Goal: Task Accomplishment & Management: Manage account settings

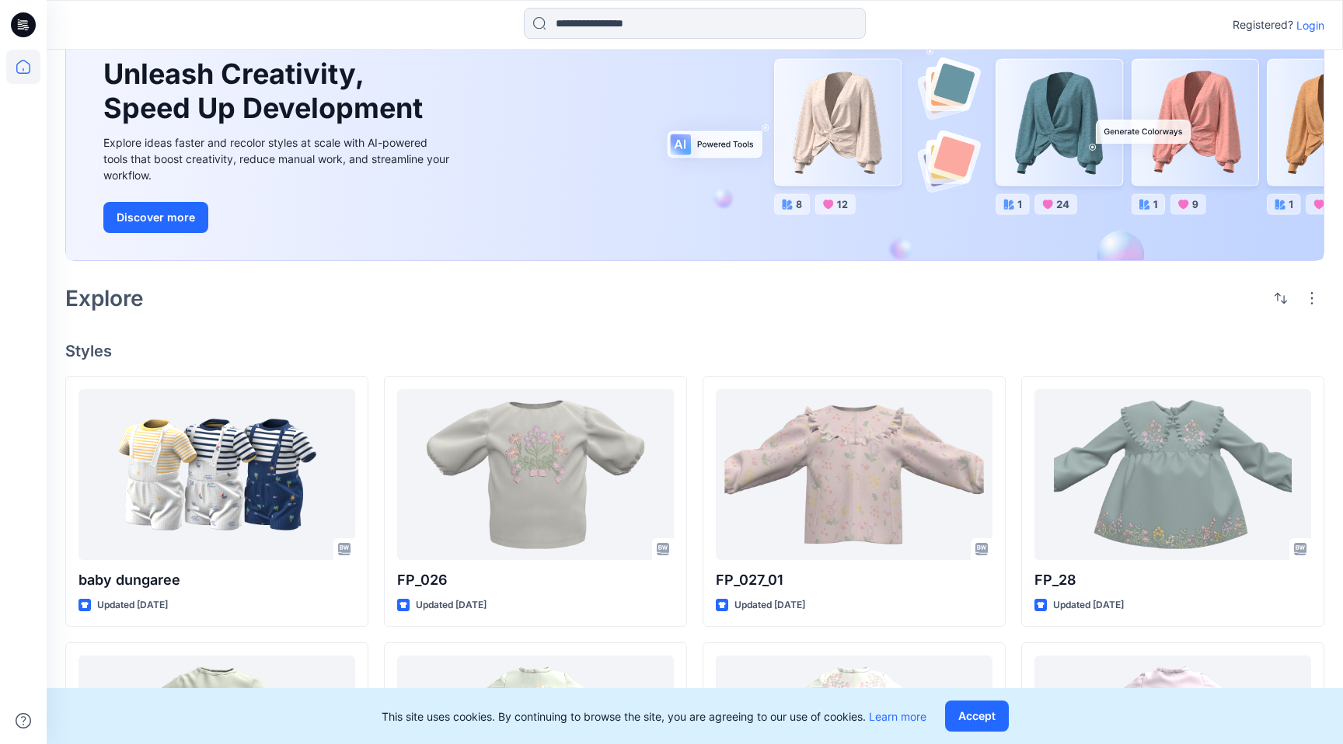
scroll to position [35, 0]
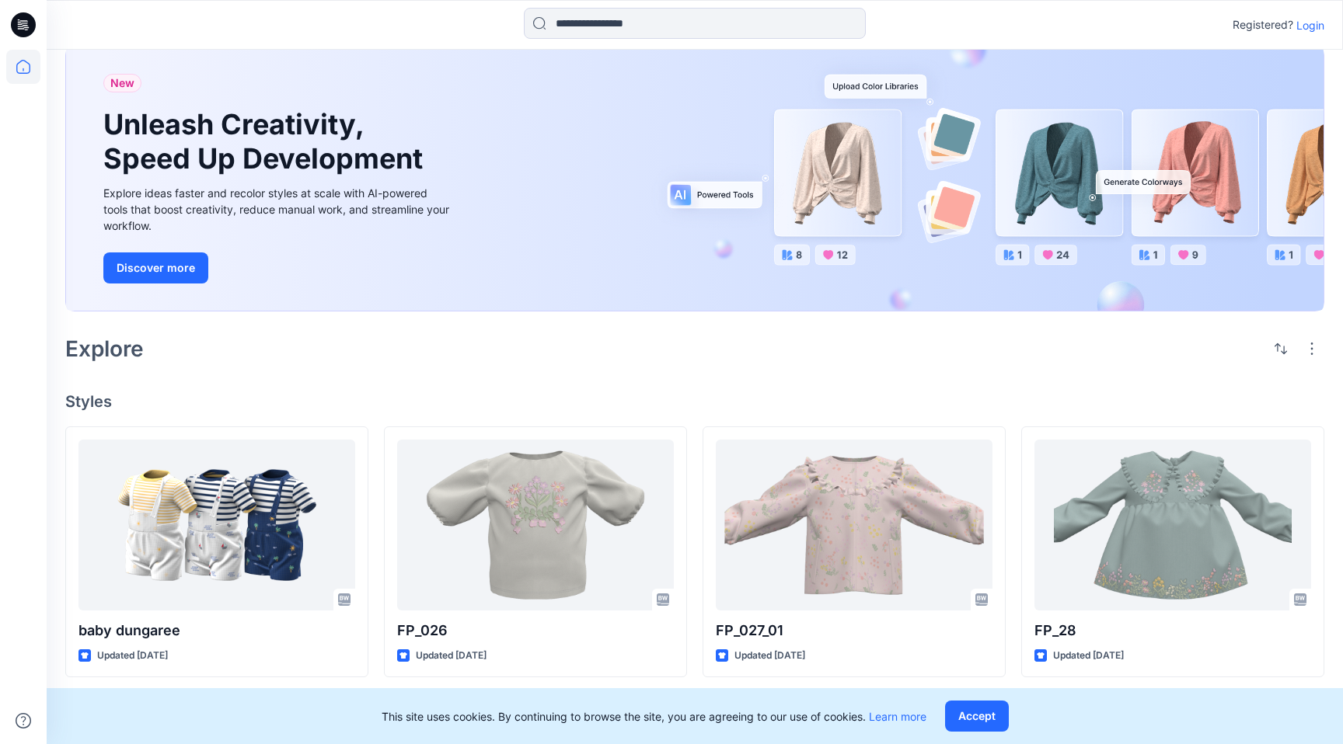
click at [23, 27] on icon at bounding box center [23, 24] width 25 height 25
click at [1309, 22] on p "Login" at bounding box center [1310, 25] width 28 height 16
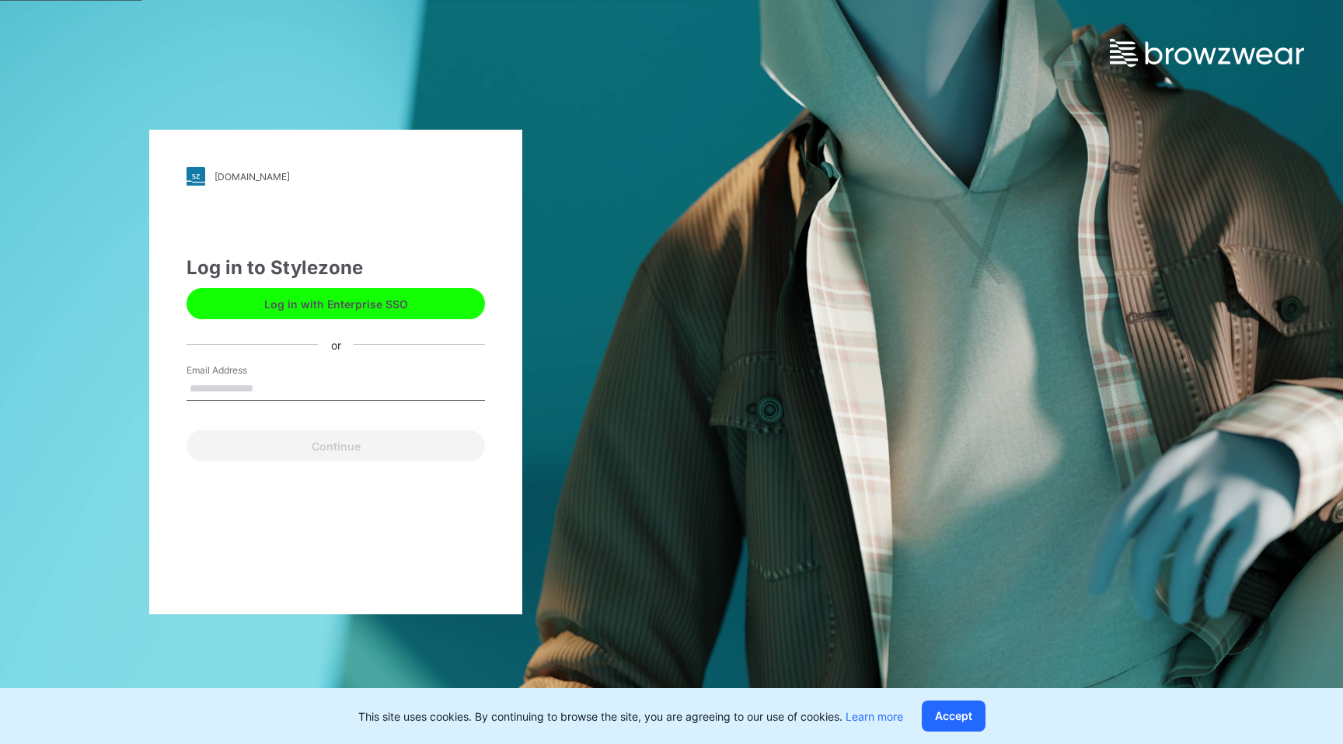
click at [288, 390] on input "Email Address" at bounding box center [335, 389] width 298 height 23
type input "**********"
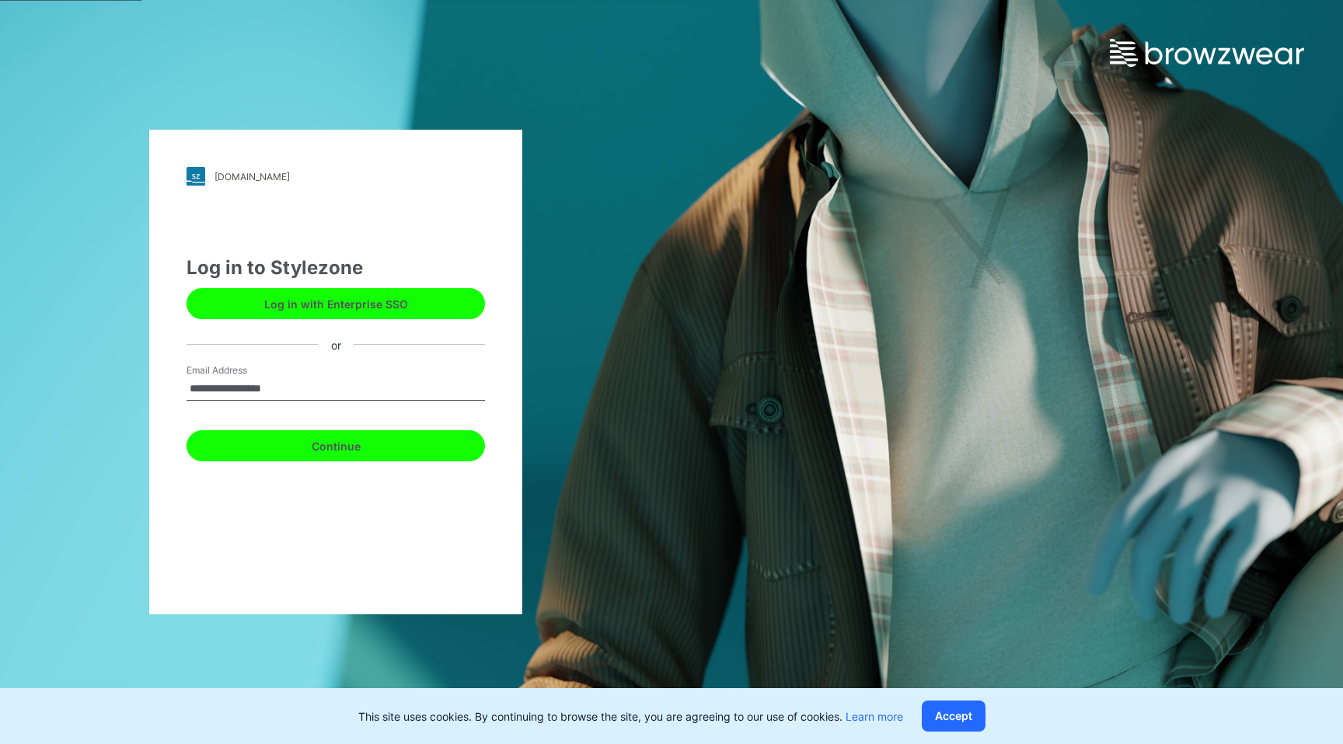
click at [342, 444] on button "Continue" at bounding box center [335, 445] width 298 height 31
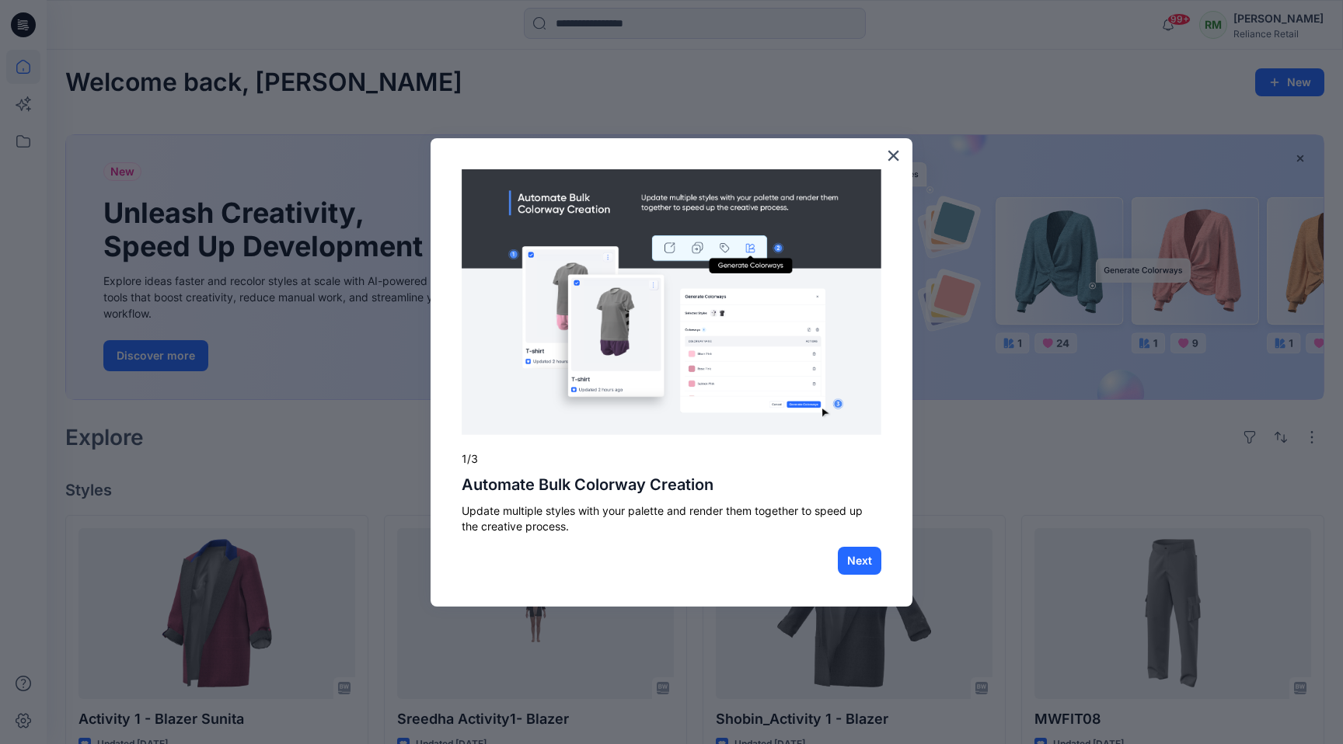
click at [563, 272] on img at bounding box center [672, 302] width 420 height 267
click at [867, 561] on button "Next" at bounding box center [860, 561] width 44 height 28
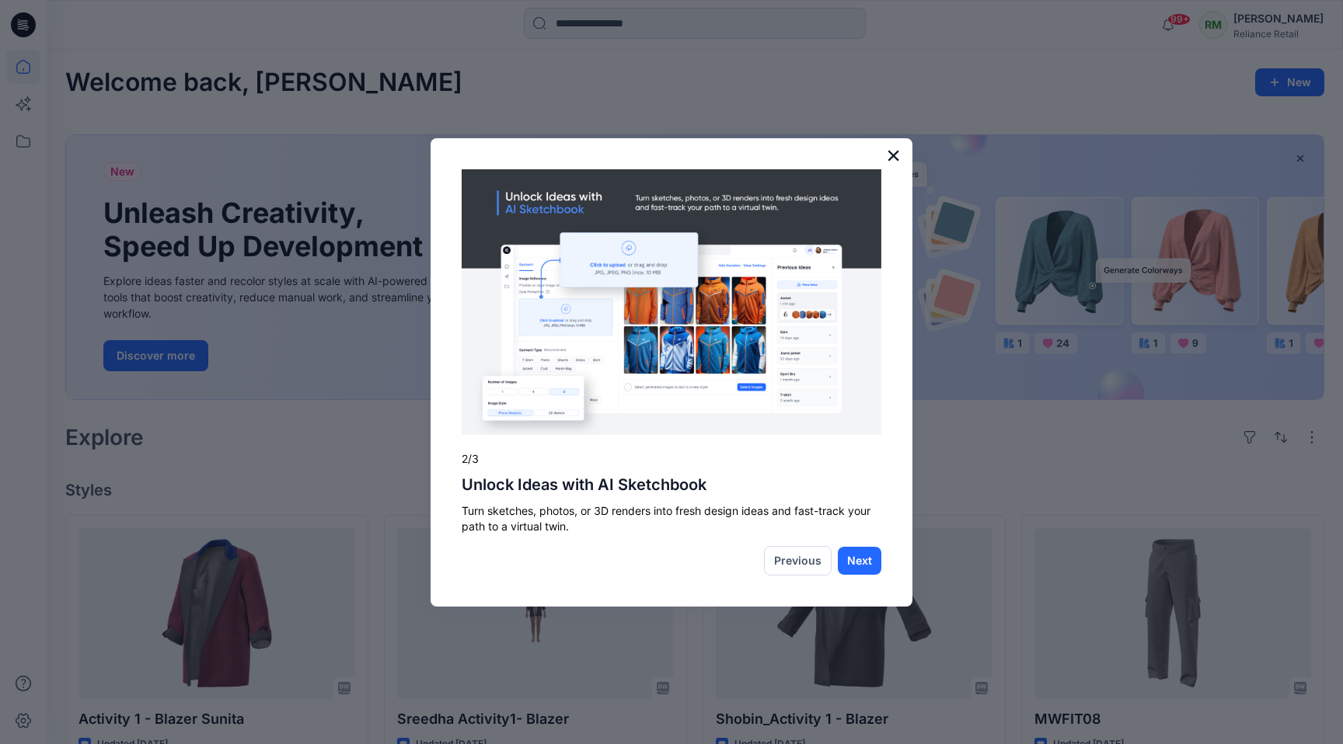
click at [892, 154] on button "×" at bounding box center [893, 155] width 15 height 25
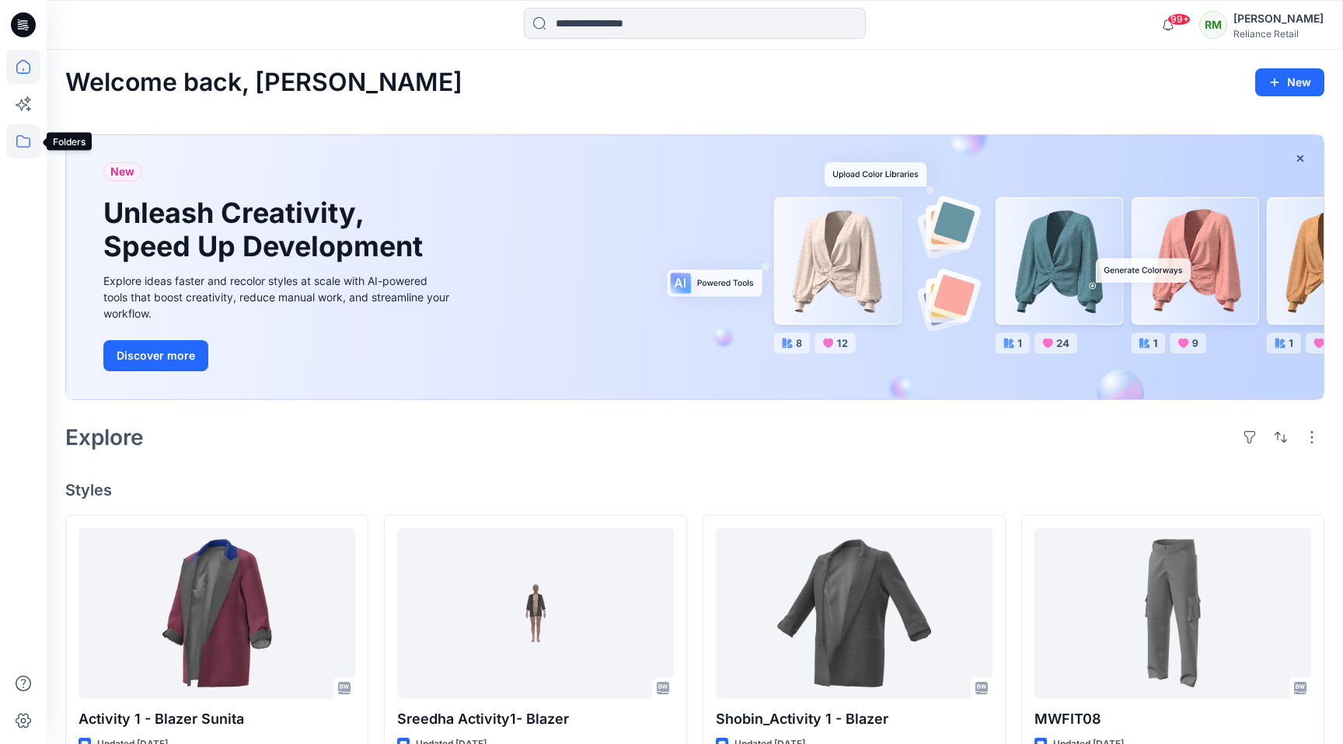
click at [19, 134] on icon at bounding box center [23, 141] width 34 height 34
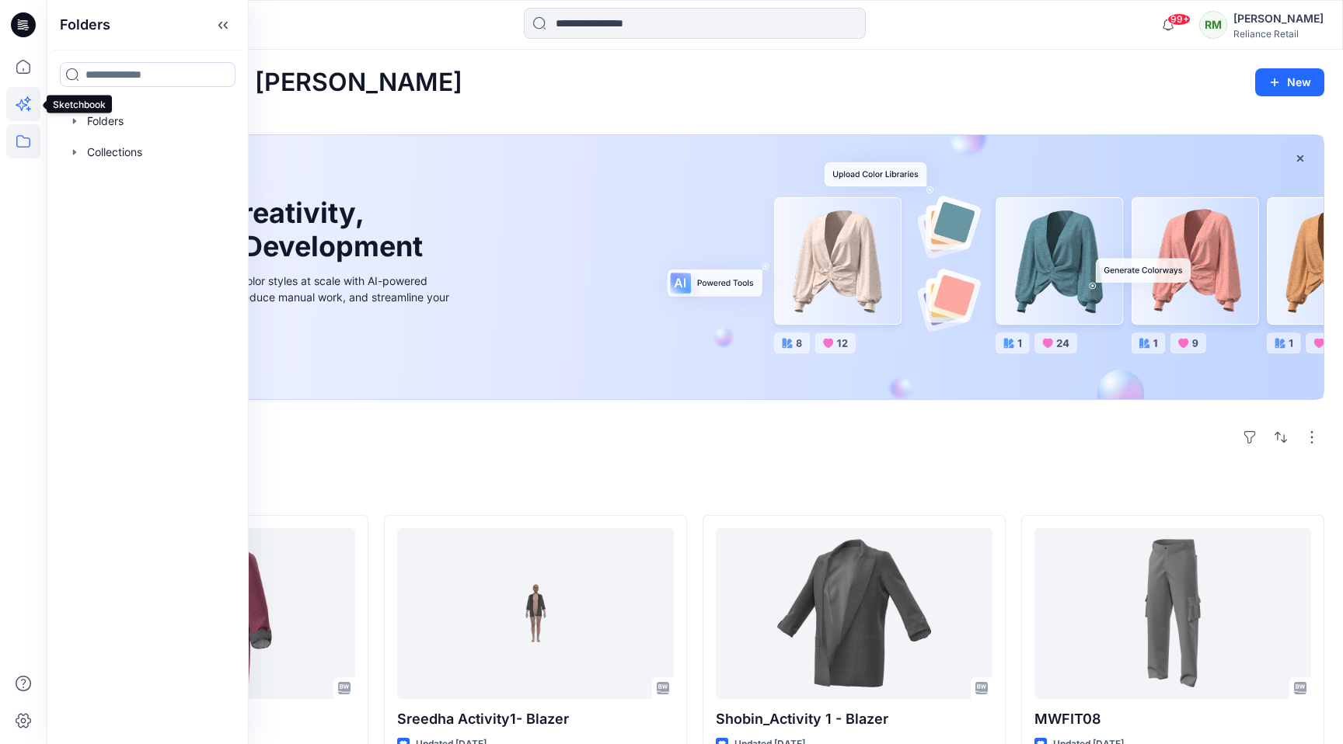
click at [23, 93] on icon at bounding box center [23, 104] width 34 height 34
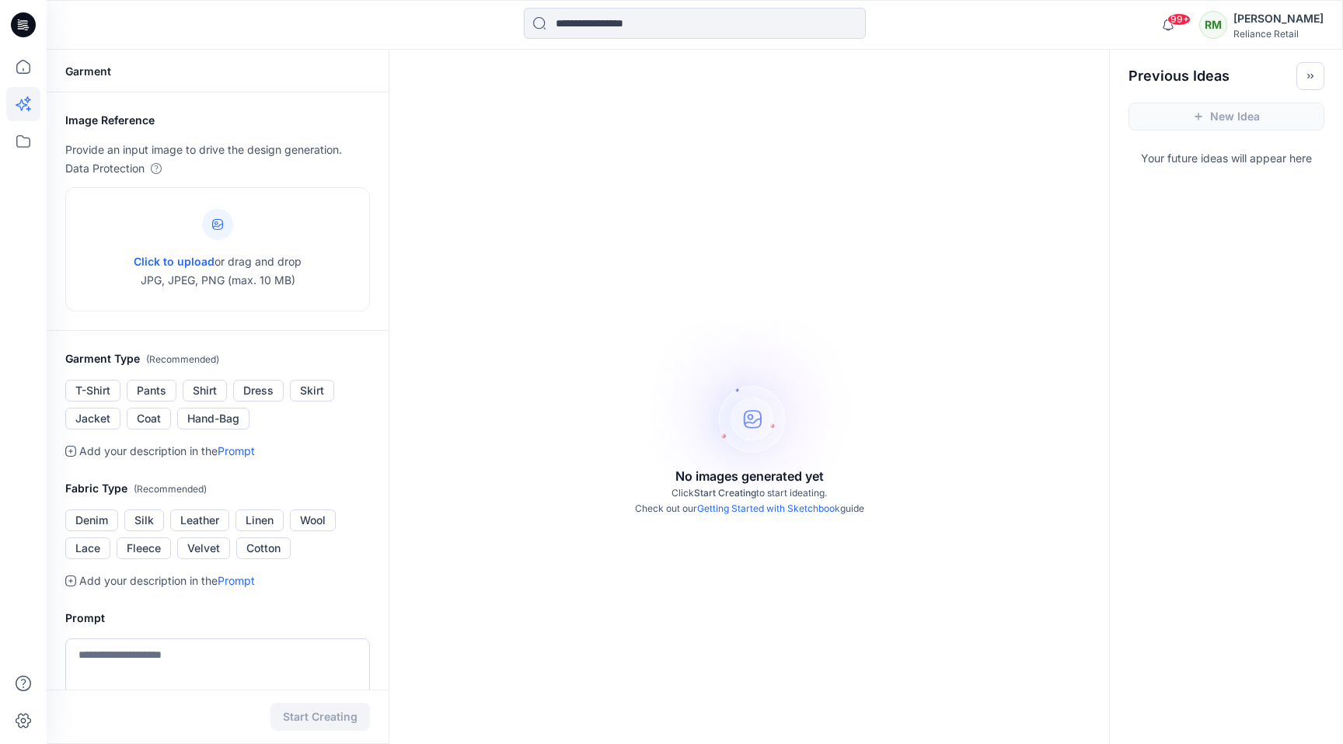
click at [19, 26] on icon at bounding box center [23, 24] width 25 height 25
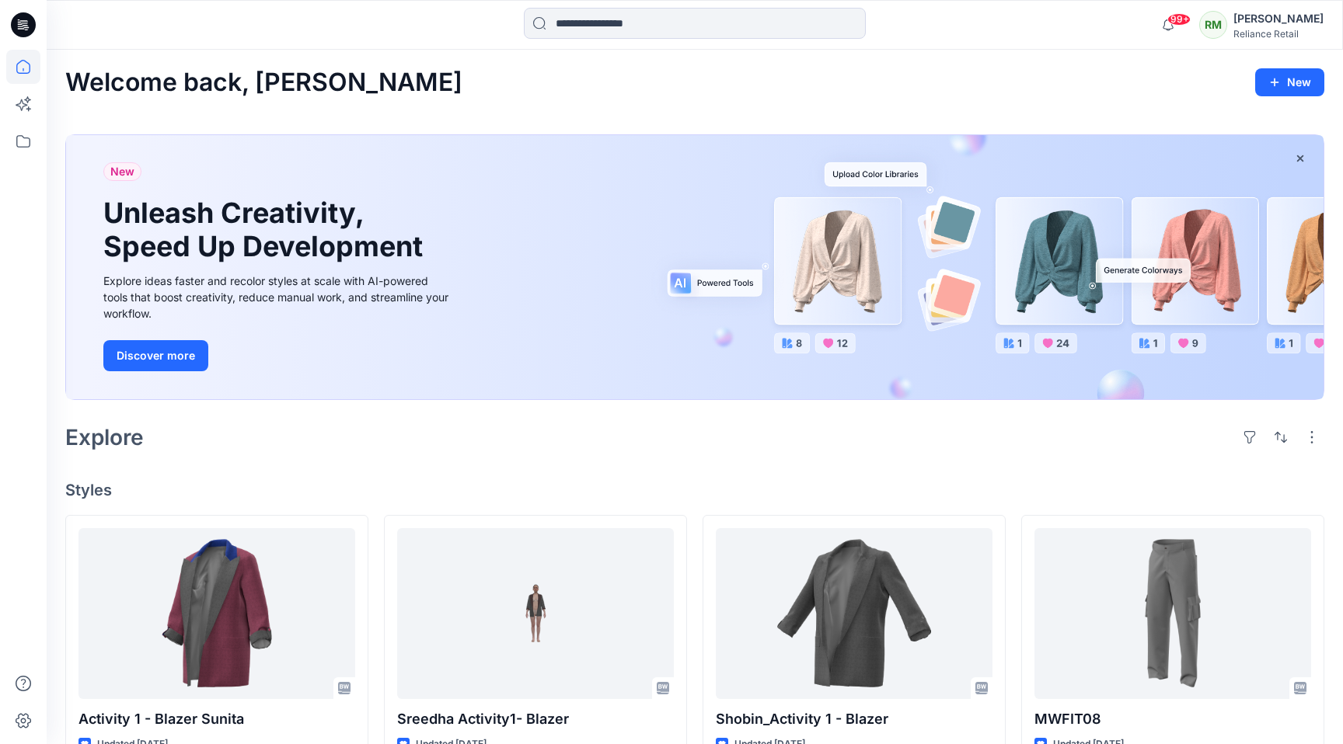
click at [19, 26] on icon at bounding box center [23, 24] width 25 height 25
click at [1190, 24] on span "99+" at bounding box center [1178, 19] width 23 height 12
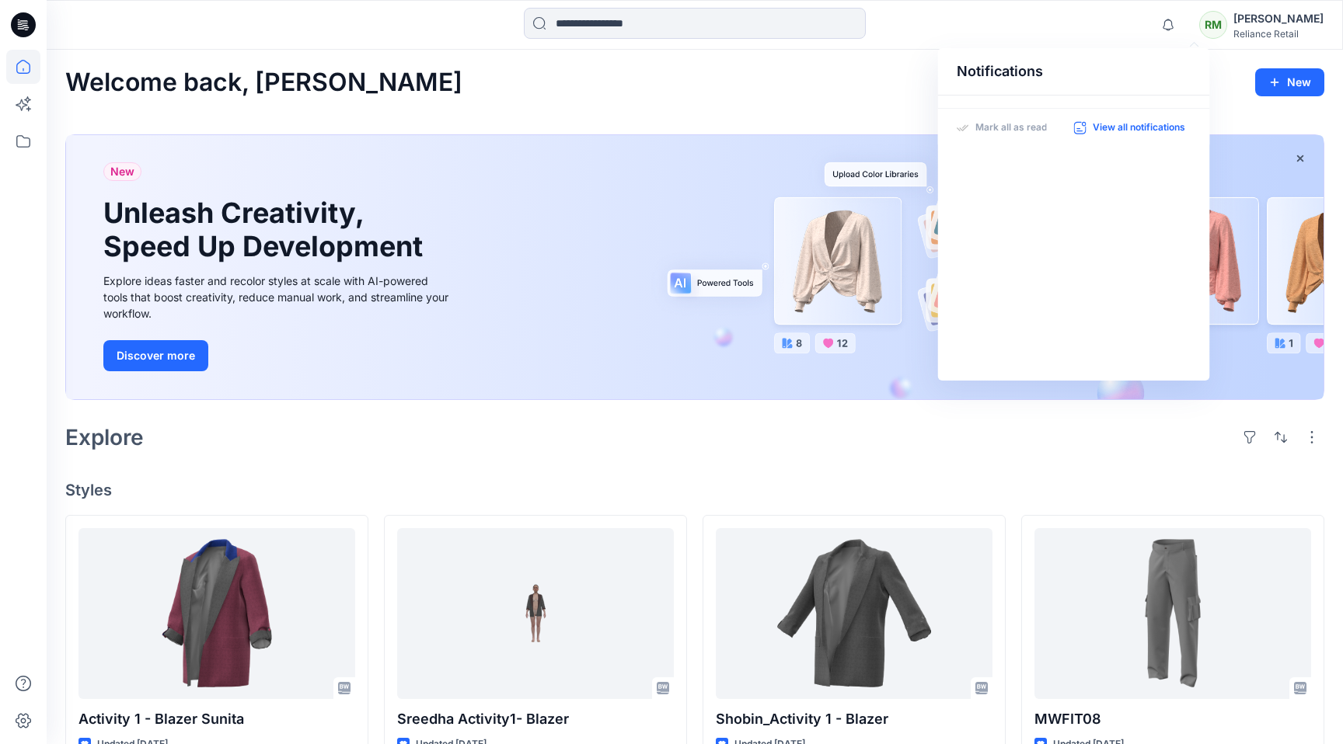
click at [1139, 129] on p "View all notifications" at bounding box center [1139, 128] width 92 height 14
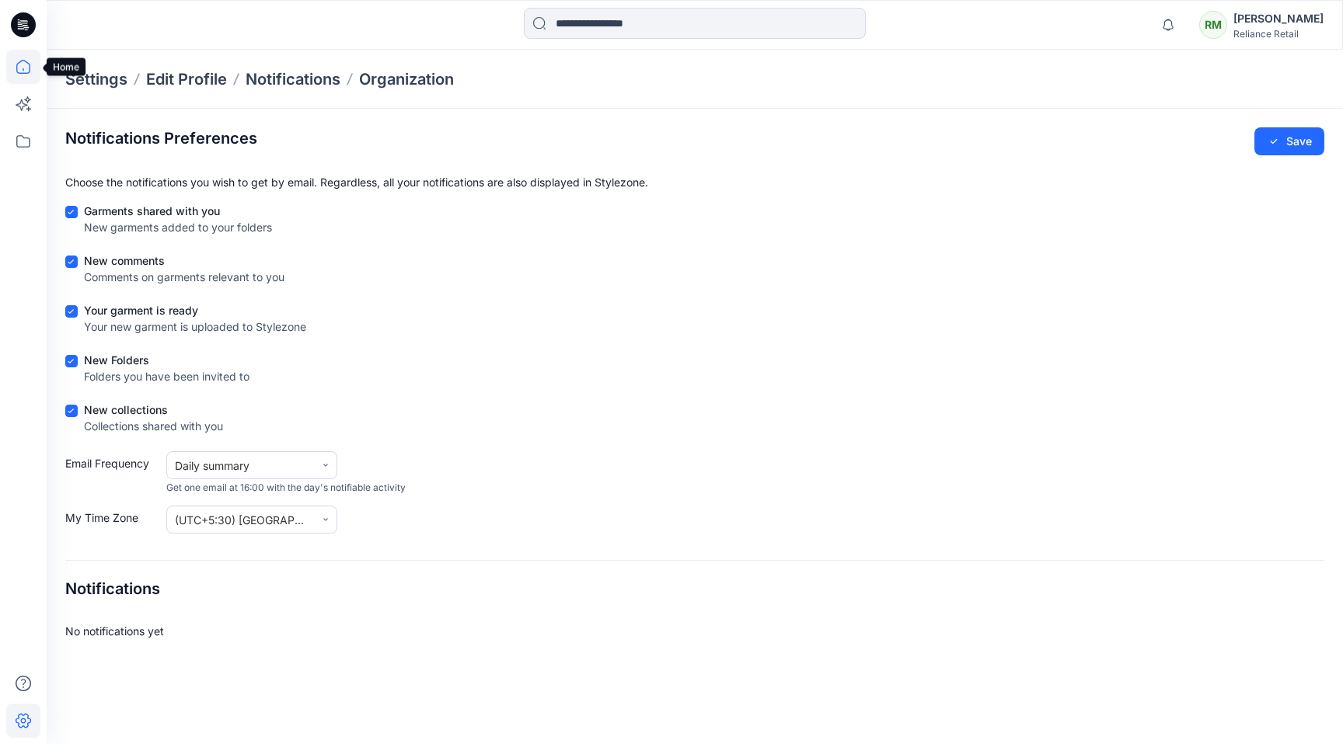
click at [28, 69] on icon at bounding box center [23, 67] width 34 height 34
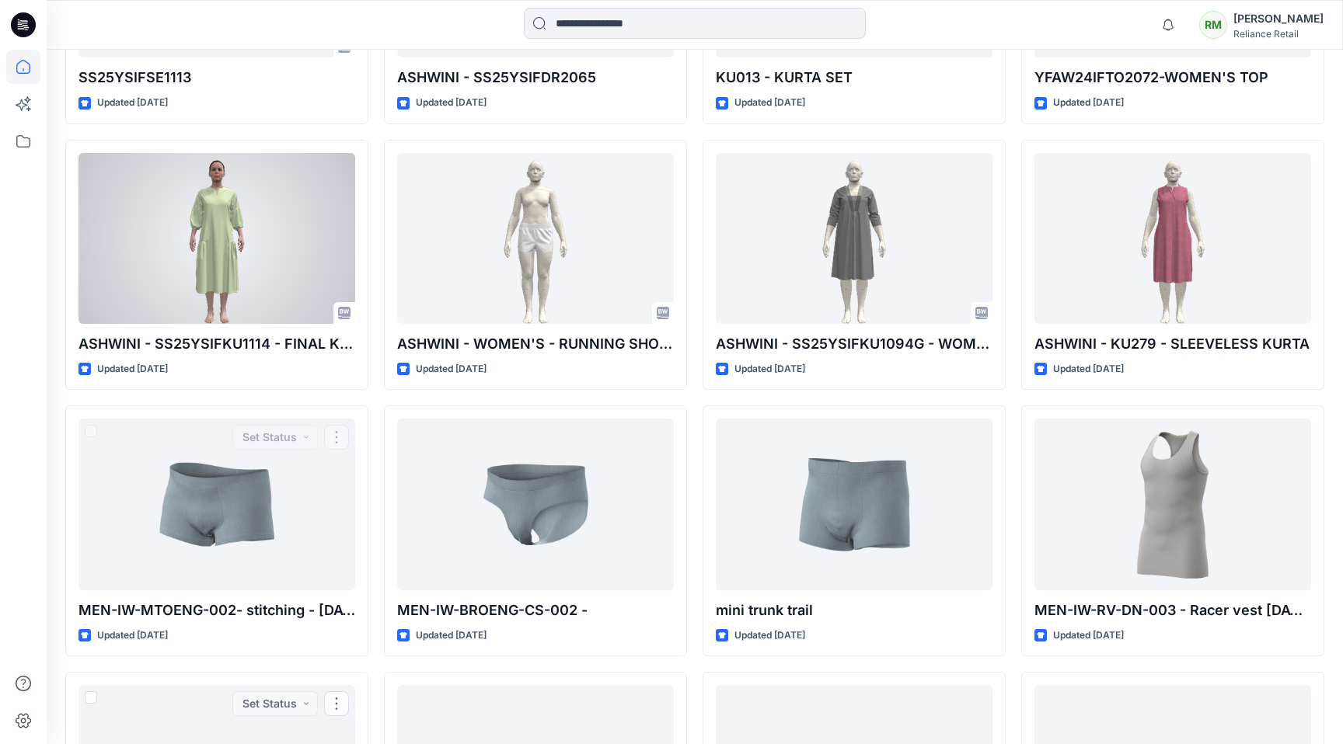
scroll to position [407, 0]
